Goal: Task Accomplishment & Management: Complete application form

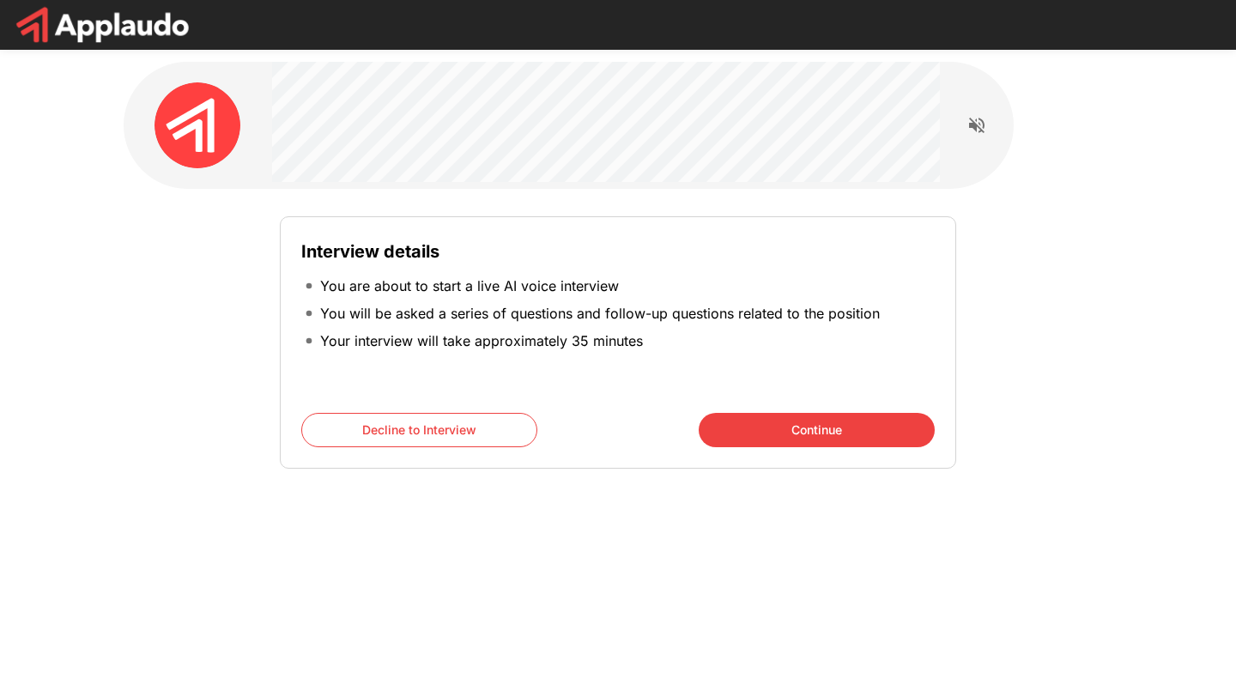
click at [787, 427] on button "Continue" at bounding box center [816, 430] width 236 height 34
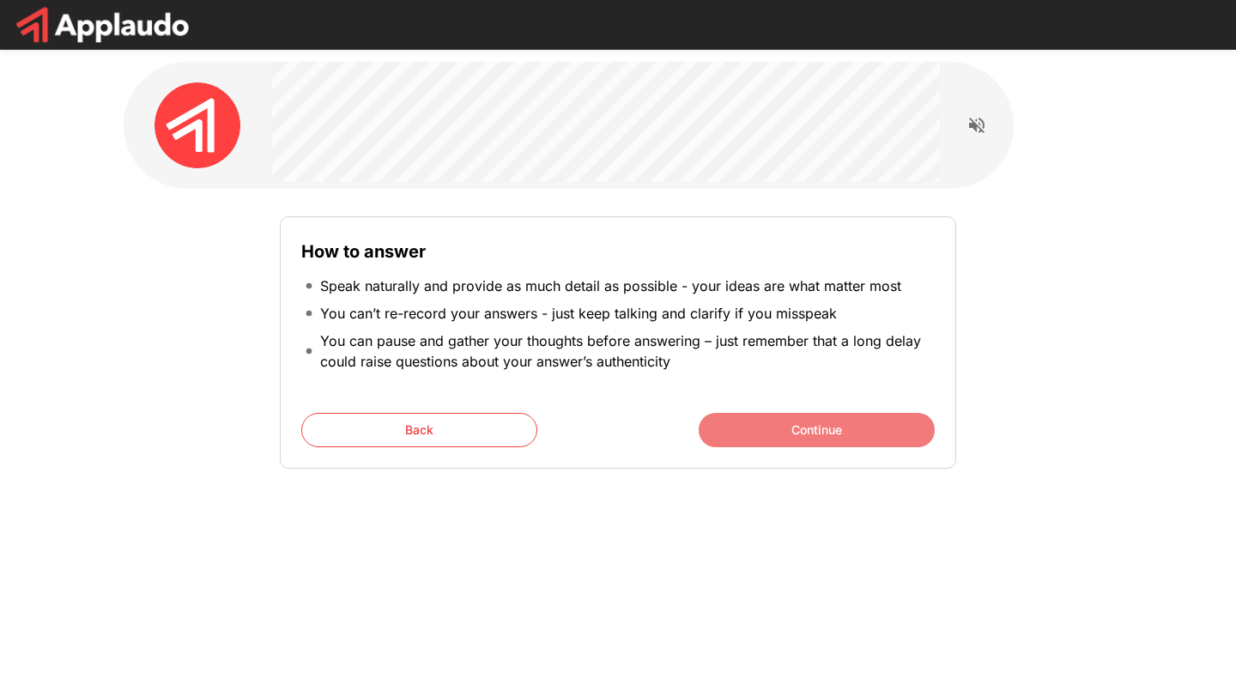
click at [787, 427] on button "Continue" at bounding box center [816, 430] width 236 height 34
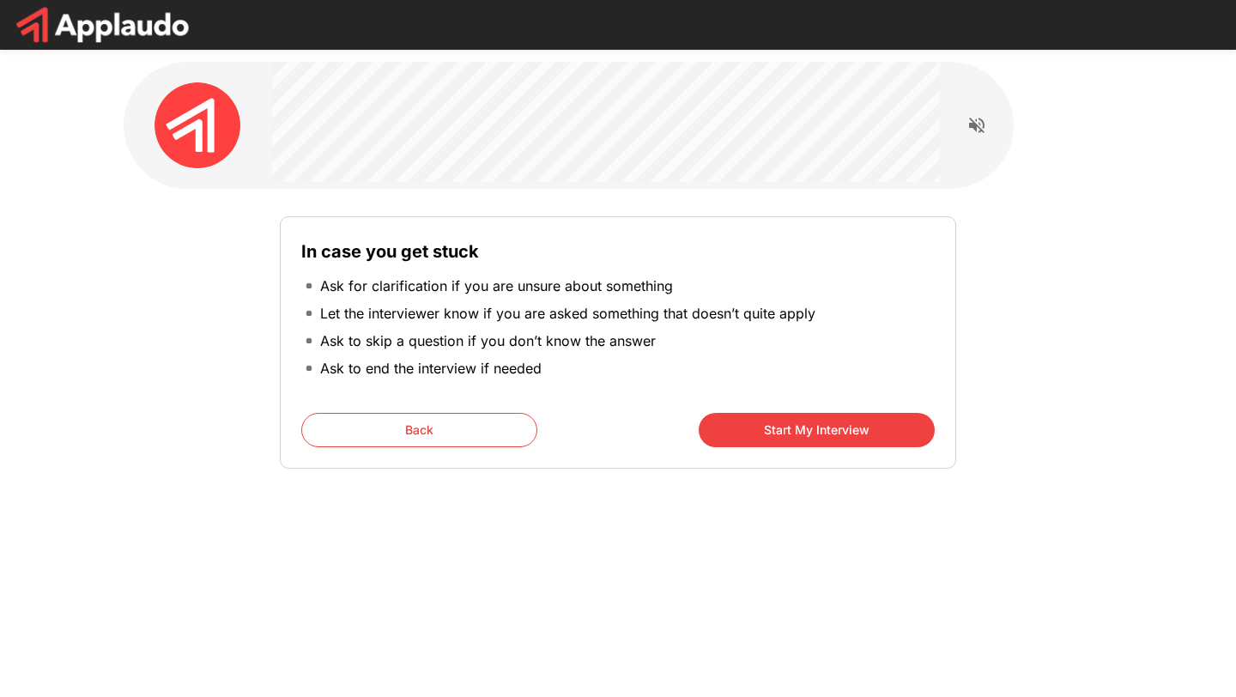
click at [787, 427] on button "Start My Interview" at bounding box center [816, 430] width 236 height 34
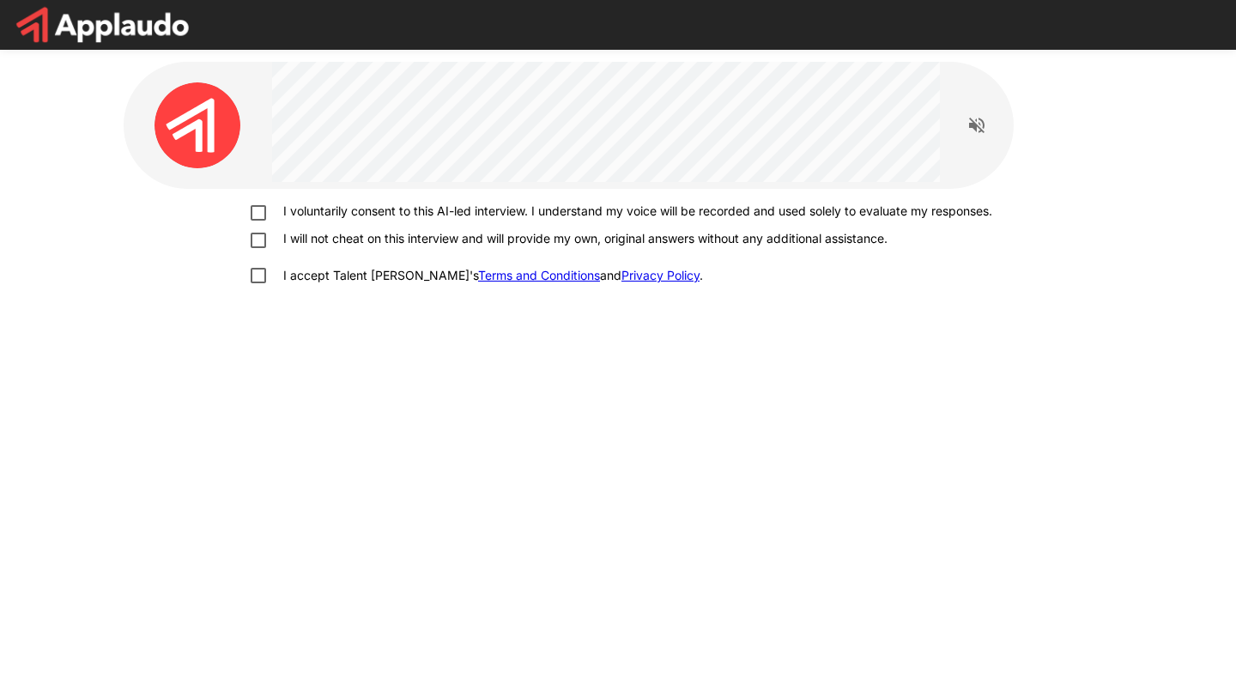
click at [787, 427] on div "I voluntarily consent to this AI-led interview. I understand my voice will be r…" at bounding box center [618, 407] width 988 height 437
click at [260, 223] on label "I voluntarily consent to this AI-led interview. I understand my voice will be r…" at bounding box center [617, 213] width 755 height 21
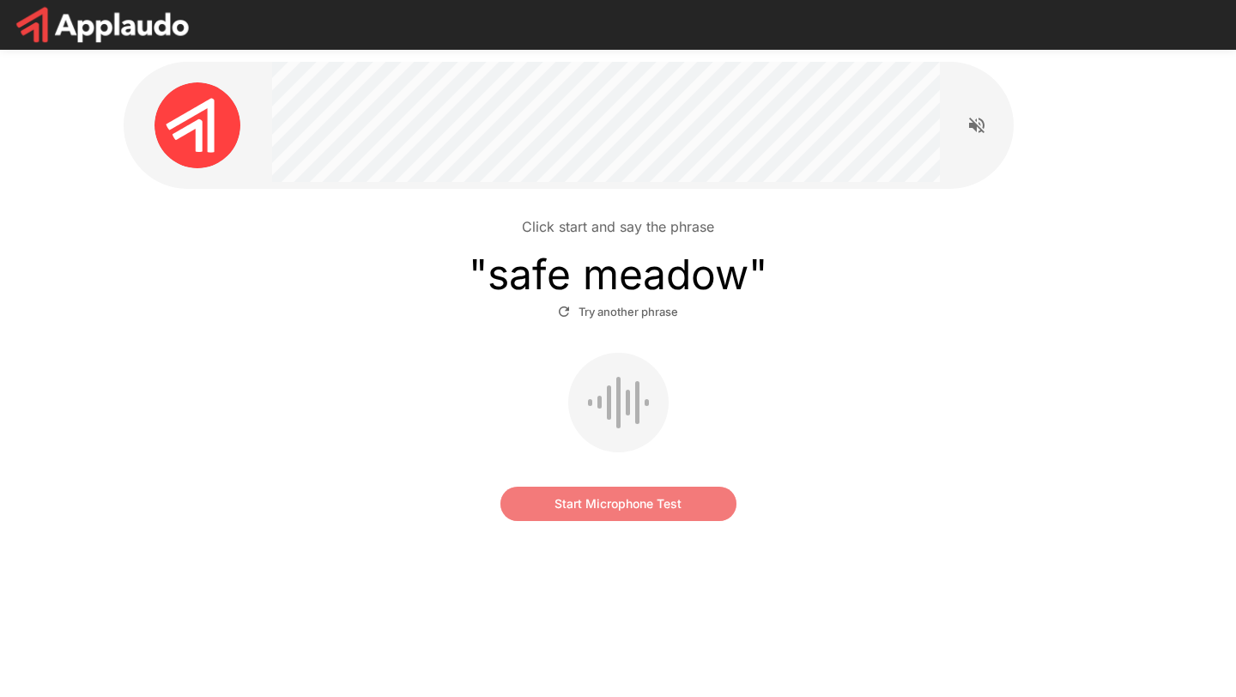
click at [623, 513] on button "Start Microphone Test" at bounding box center [618, 504] width 236 height 34
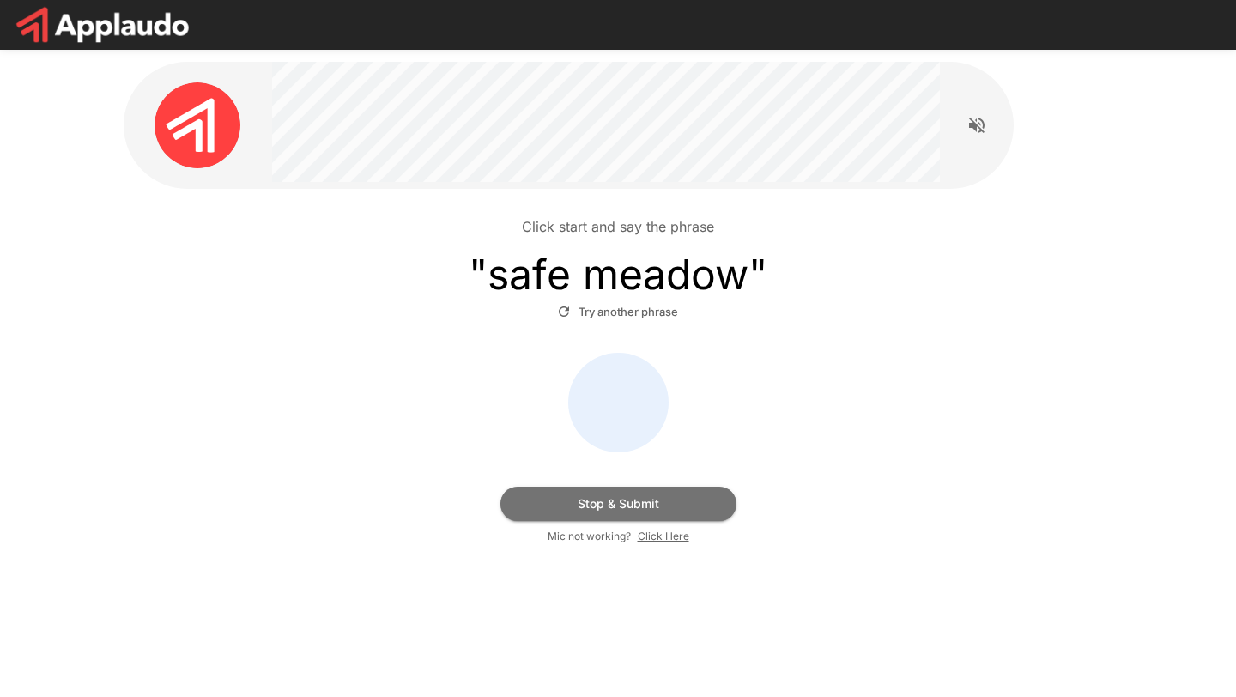
click at [623, 513] on button "Stop & Submit" at bounding box center [618, 504] width 236 height 34
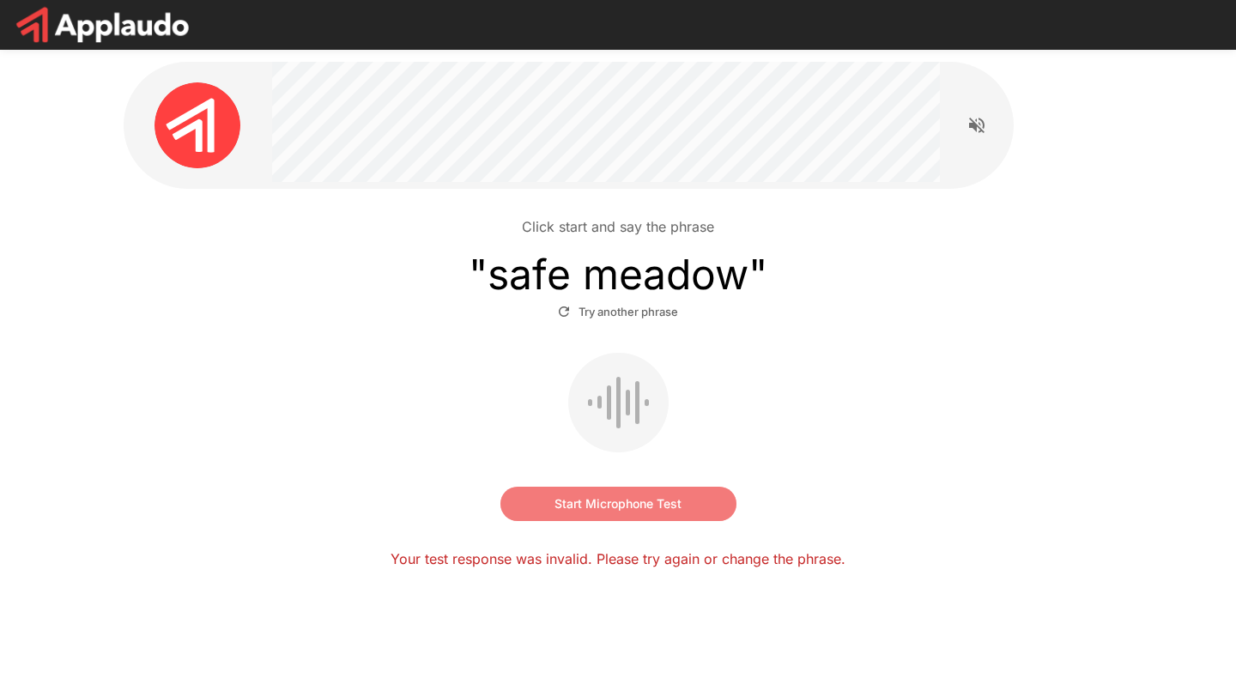
click at [656, 502] on button "Start Microphone Test" at bounding box center [618, 504] width 236 height 34
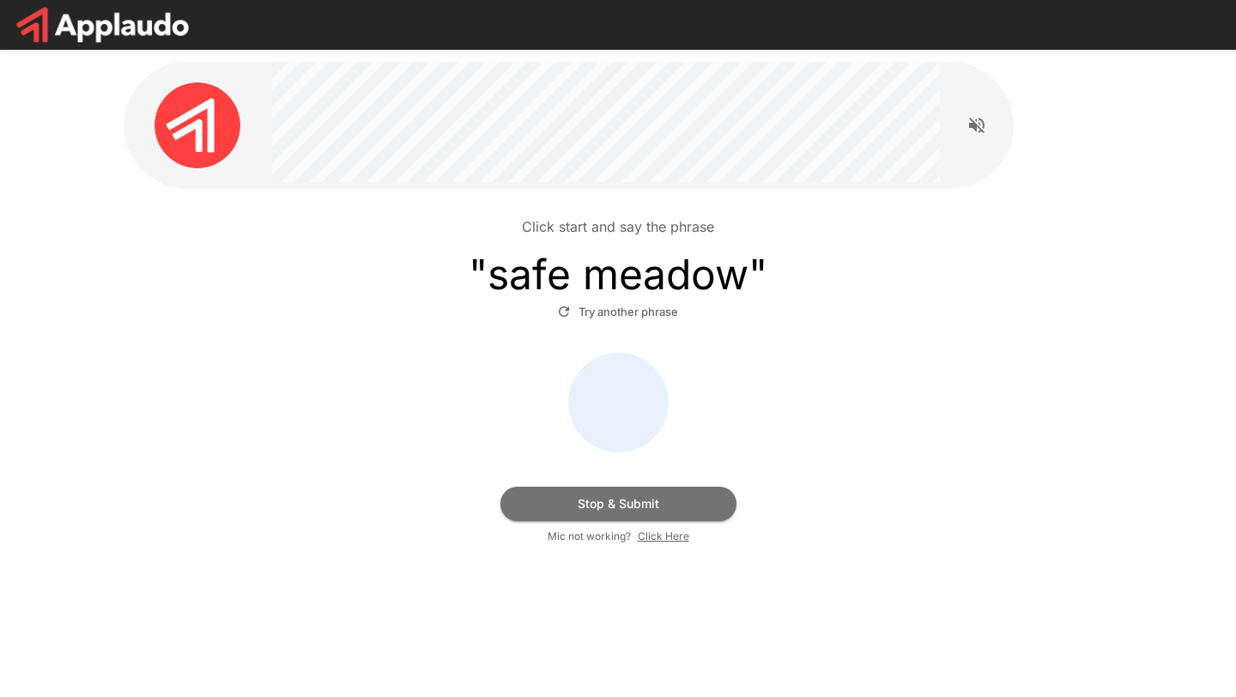
click at [656, 502] on button "Stop & Submit" at bounding box center [618, 504] width 236 height 34
